Goal: Task Accomplishment & Management: Use online tool/utility

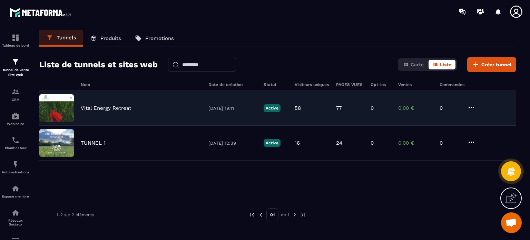
click at [471, 105] on icon at bounding box center [471, 107] width 8 height 8
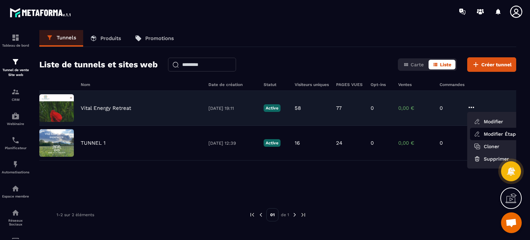
click at [484, 135] on link "Modifier Étapes" at bounding box center [497, 134] width 55 height 12
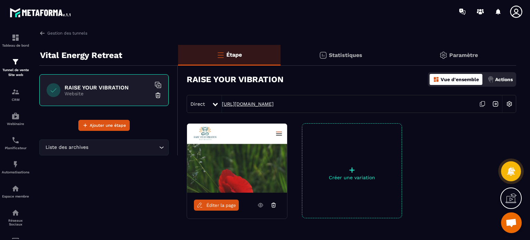
click at [232, 106] on link "[URL][DOMAIN_NAME]" at bounding box center [248, 104] width 52 height 6
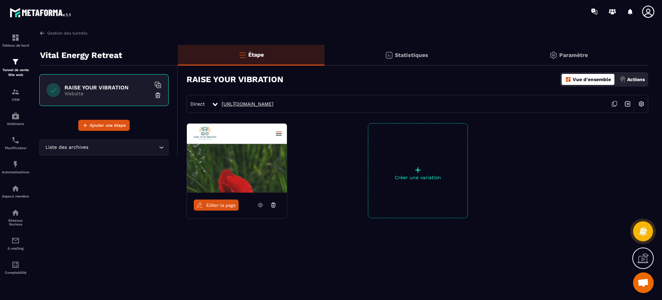
click at [255, 105] on link "[URL][DOMAIN_NAME]" at bounding box center [248, 104] width 52 height 6
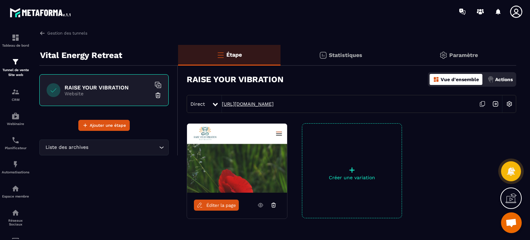
click at [273, 103] on link "[URL][DOMAIN_NAME]" at bounding box center [248, 104] width 52 height 6
drag, startPoint x: 335, startPoint y: 102, endPoint x: 221, endPoint y: 107, distance: 113.9
click at [221, 107] on div "Direct https://www.raiseyourvibrationretreat.com" at bounding box center [351, 104] width 329 height 18
copy div "[URL][DOMAIN_NAME]"
